Goal: Information Seeking & Learning: Learn about a topic

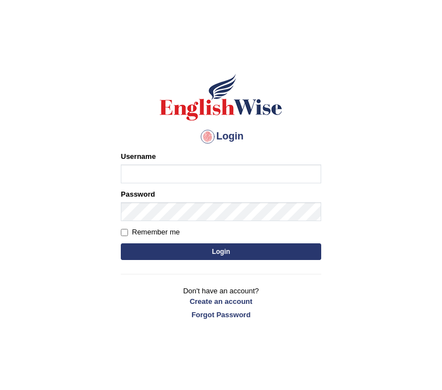
type input "Jazz2315"
click at [191, 251] on button "Login" at bounding box center [221, 252] width 200 height 17
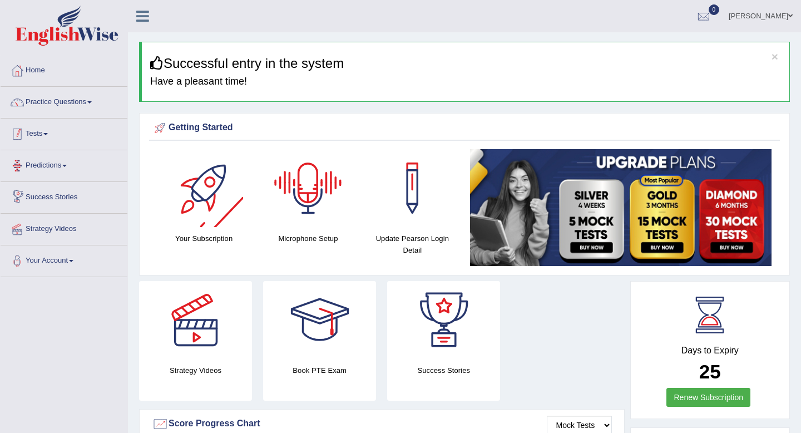
click at [56, 97] on link "Practice Questions" at bounding box center [64, 101] width 127 height 28
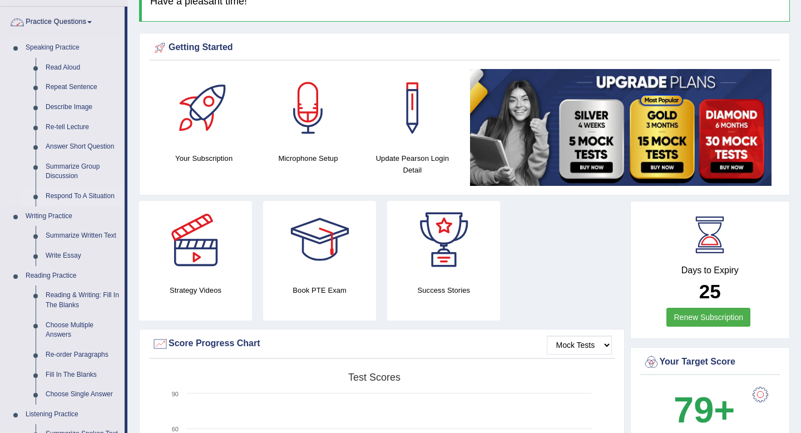
scroll to position [205, 0]
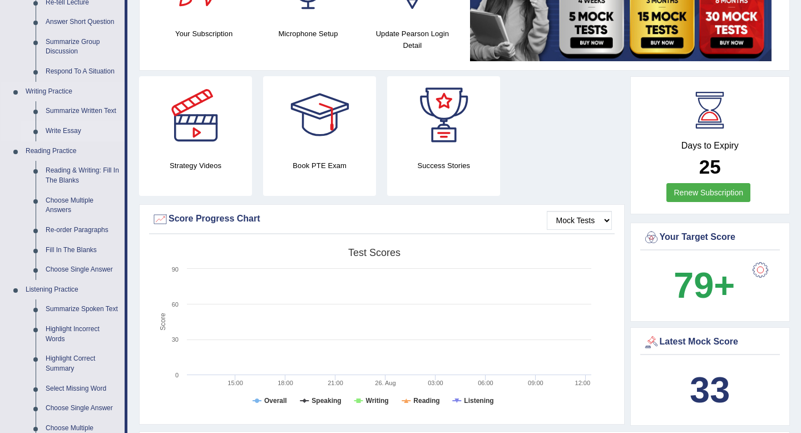
click at [68, 130] on link "Write Essay" at bounding box center [83, 131] width 84 height 20
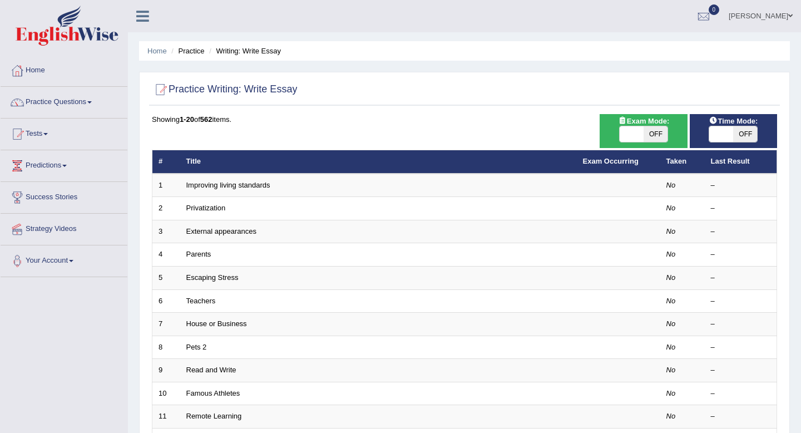
scroll to position [4, 0]
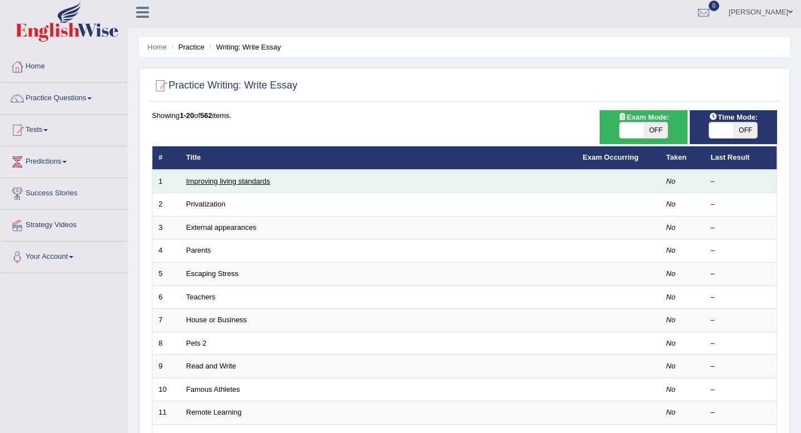
click at [224, 185] on link "Improving living standards" at bounding box center [228, 181] width 84 height 8
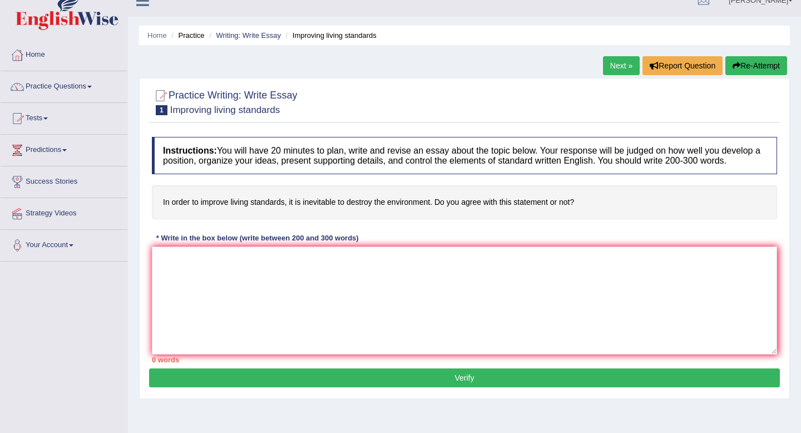
scroll to position [18, 0]
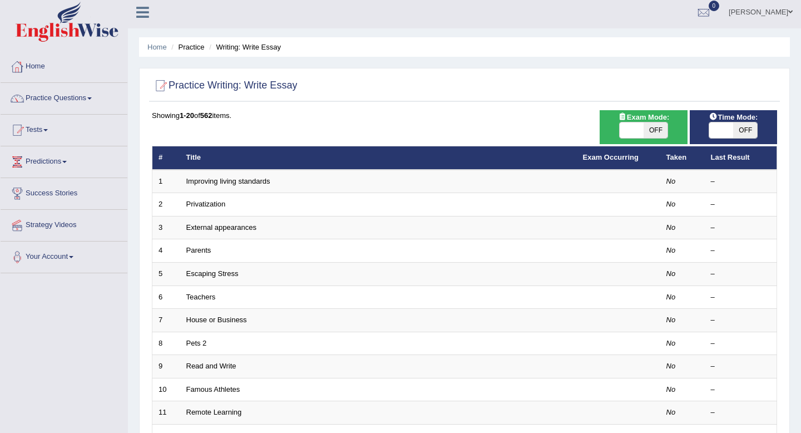
click at [737, 137] on span "OFF" at bounding box center [745, 130] width 24 height 16
checkbox input "true"
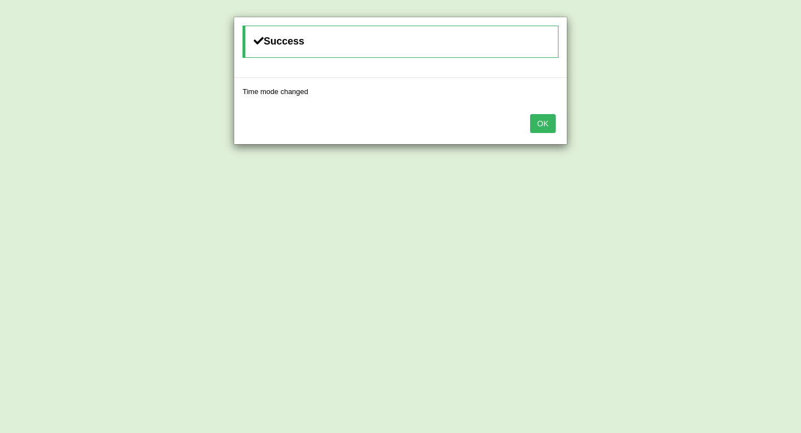
click at [552, 118] on button "OK" at bounding box center [543, 123] width 26 height 19
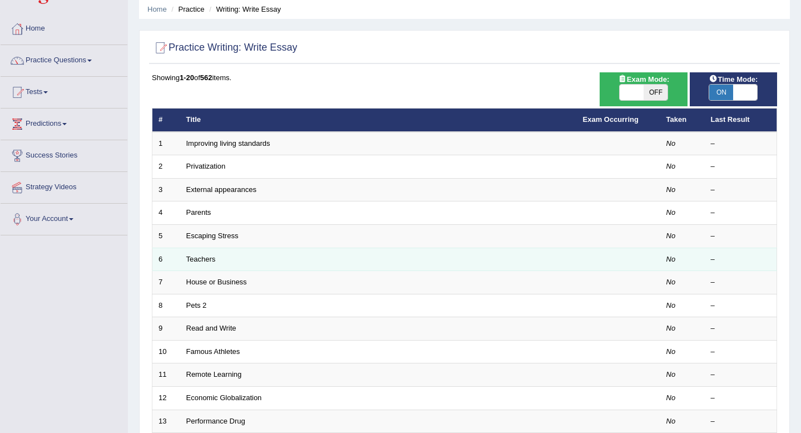
scroll to position [43, 0]
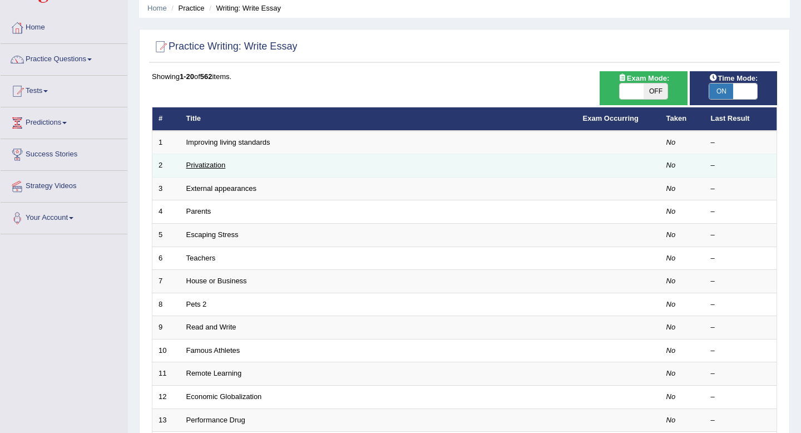
click at [220, 168] on link "Privatization" at bounding box center [205, 165] width 39 height 8
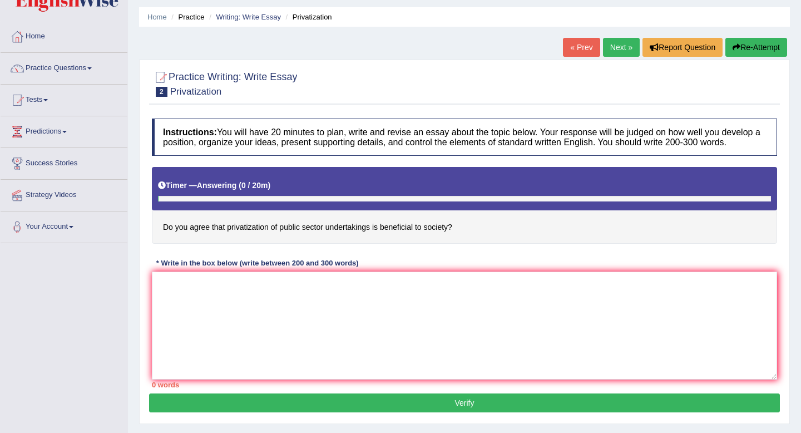
scroll to position [45, 0]
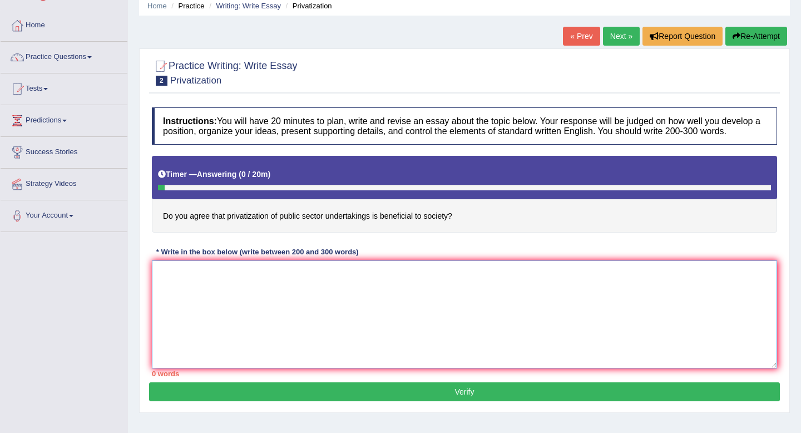
click at [356, 284] on textarea at bounding box center [464, 314] width 625 height 108
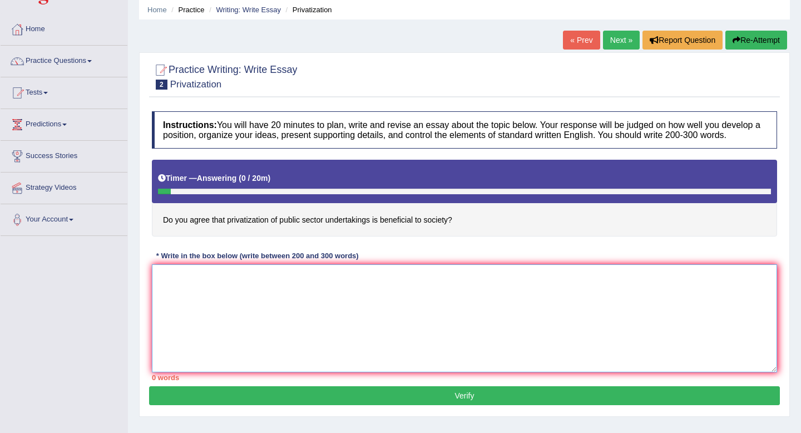
scroll to position [0, 0]
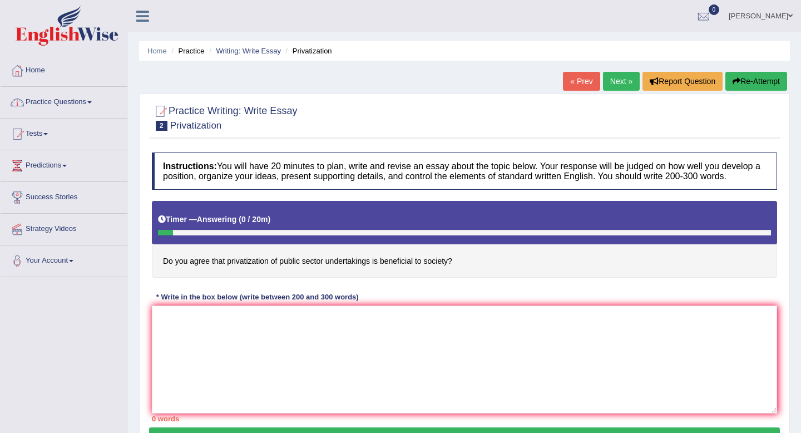
click at [85, 101] on link "Practice Questions" at bounding box center [64, 101] width 127 height 28
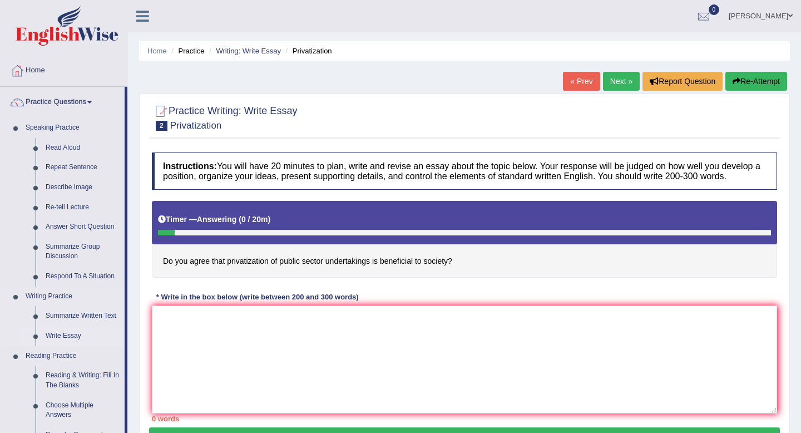
click at [69, 337] on link "Write Essay" at bounding box center [83, 336] width 84 height 20
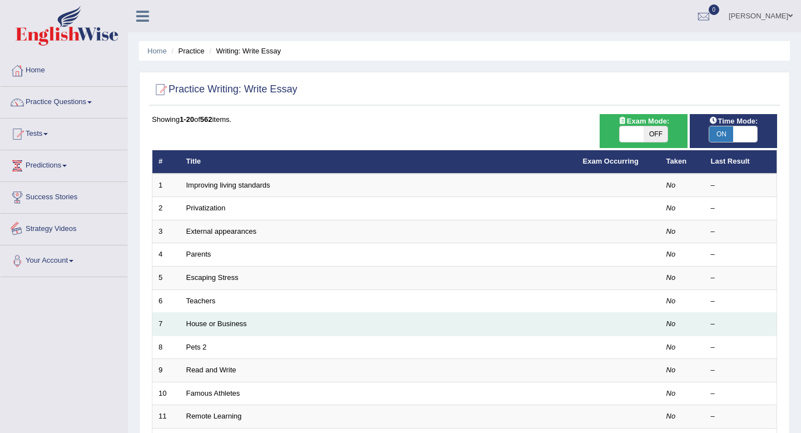
scroll to position [304, 0]
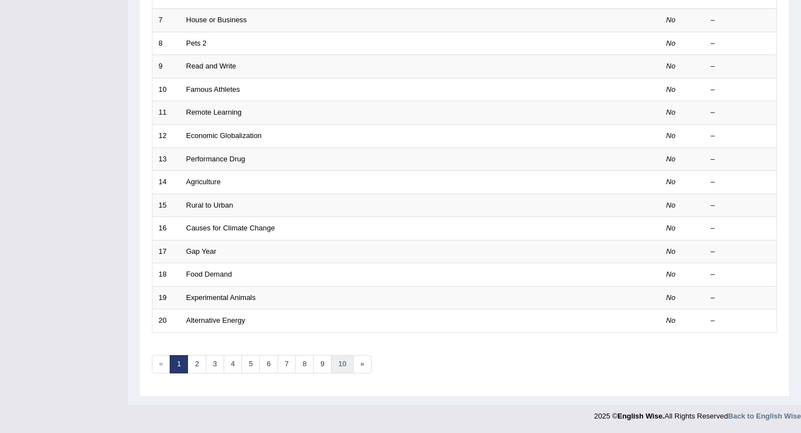
click at [344, 366] on link "10" at bounding box center [342, 364] width 22 height 18
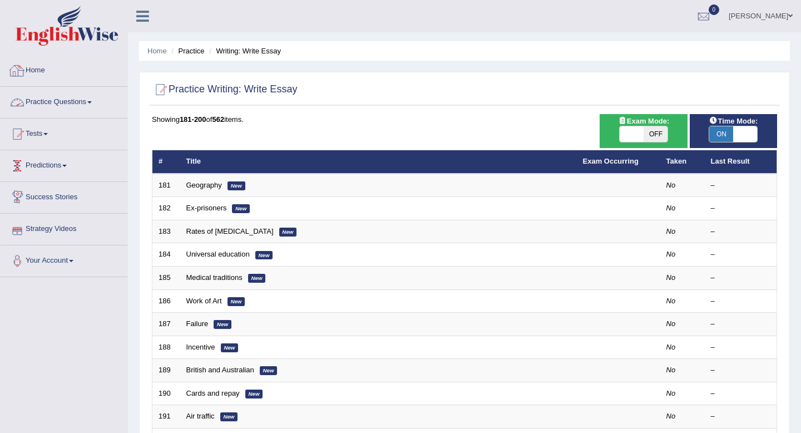
click at [52, 112] on link "Practice Questions" at bounding box center [64, 101] width 127 height 28
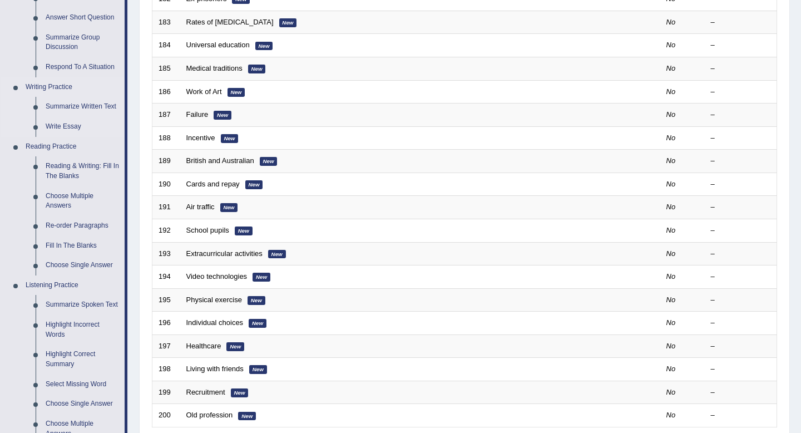
scroll to position [449, 0]
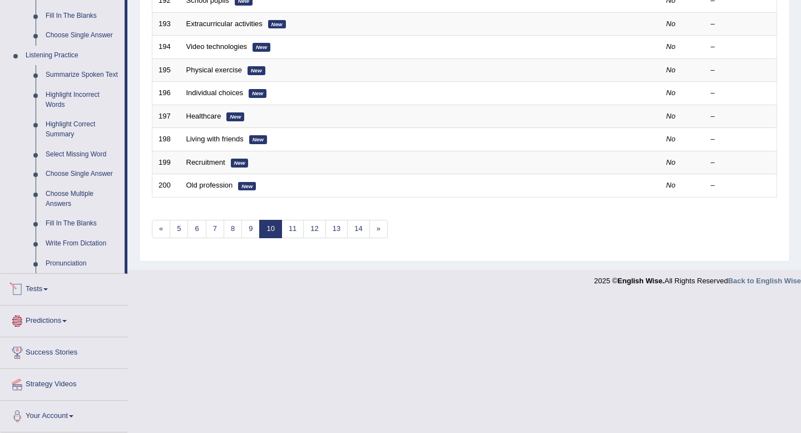
click at [53, 320] on link "Predictions" at bounding box center [64, 319] width 127 height 28
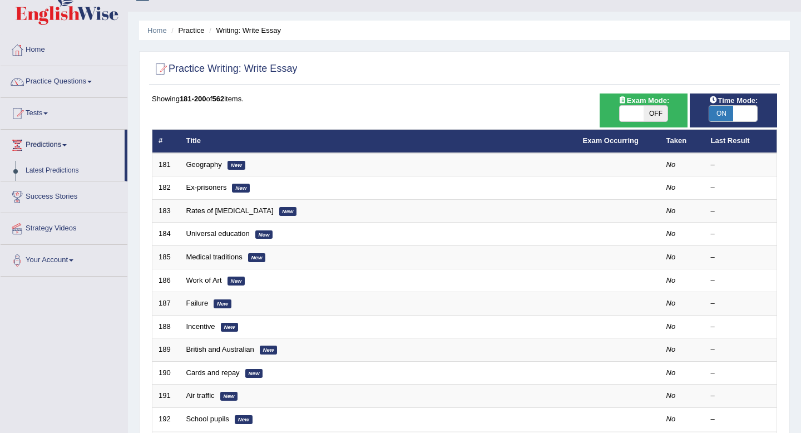
scroll to position [0, 0]
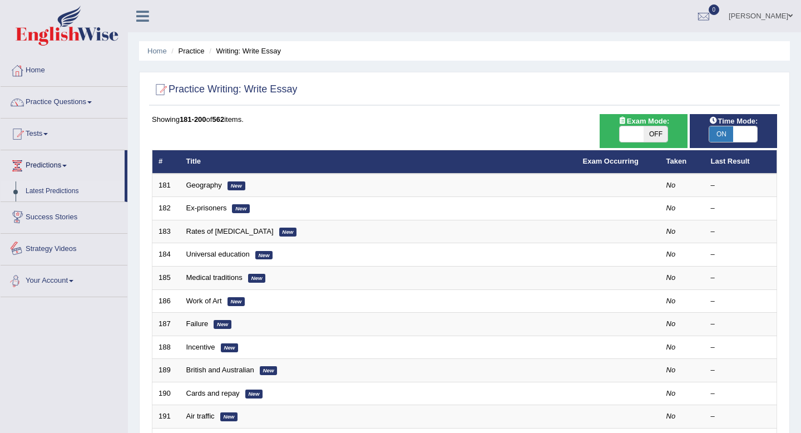
click at [68, 192] on link "Latest Predictions" at bounding box center [73, 191] width 104 height 20
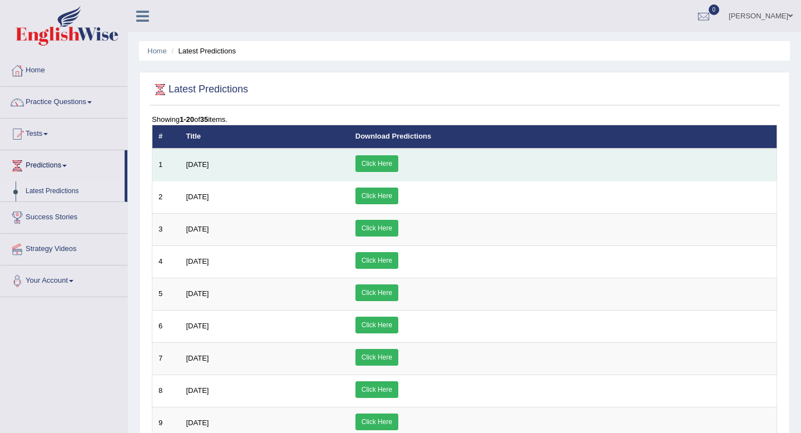
click at [398, 159] on link "Click Here" at bounding box center [376, 163] width 43 height 17
